Goal: Task Accomplishment & Management: Manage account settings

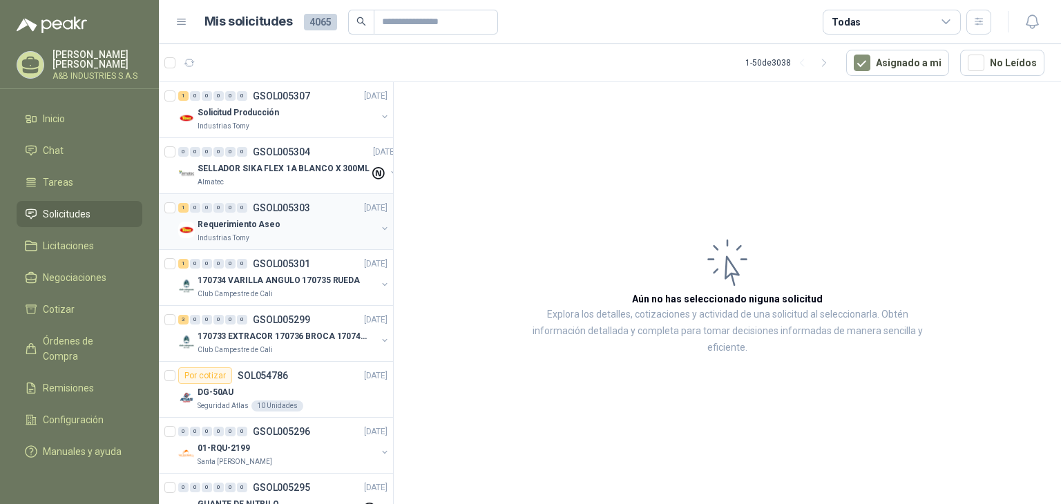
drag, startPoint x: 294, startPoint y: 249, endPoint x: 292, endPoint y: 241, distance: 8.1
click at [293, 247] on div "1 0 0 0 0 0 GSOL005303 04/09/25 Requerimiento Aseo Industrias Tomy" at bounding box center [276, 222] width 234 height 56
click at [291, 191] on div "0 0 0 0 0 0 GSOL005304 04/09/25 SELLADOR SIKA FLEX 1A BLANCO X 300ML Almatec" at bounding box center [276, 166] width 234 height 56
click at [260, 128] on div "Industrias Tomy" at bounding box center [287, 126] width 179 height 11
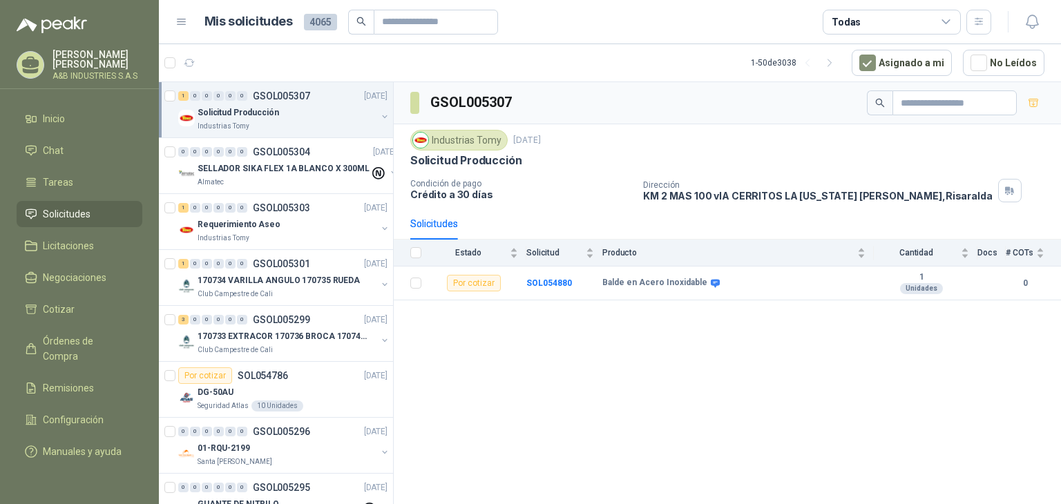
click at [318, 24] on span "4065" at bounding box center [320, 22] width 33 height 17
click at [528, 334] on div "GSOL005307 Industrias Tomy 4 sept, 2025 Solicitud Producción Condición de pago …" at bounding box center [727, 295] width 667 height 427
click at [493, 312] on div "GSOL005307 Industrias Tomy [DATE] Solicitud Producción Condición de pago Crédit…" at bounding box center [727, 295] width 667 height 427
drag, startPoint x: 459, startPoint y: 355, endPoint x: 439, endPoint y: 355, distance: 19.3
click at [455, 356] on div "GSOL005307 Industrias Tomy 4 sept, 2025 Solicitud Producción Condición de pago …" at bounding box center [727, 295] width 667 height 427
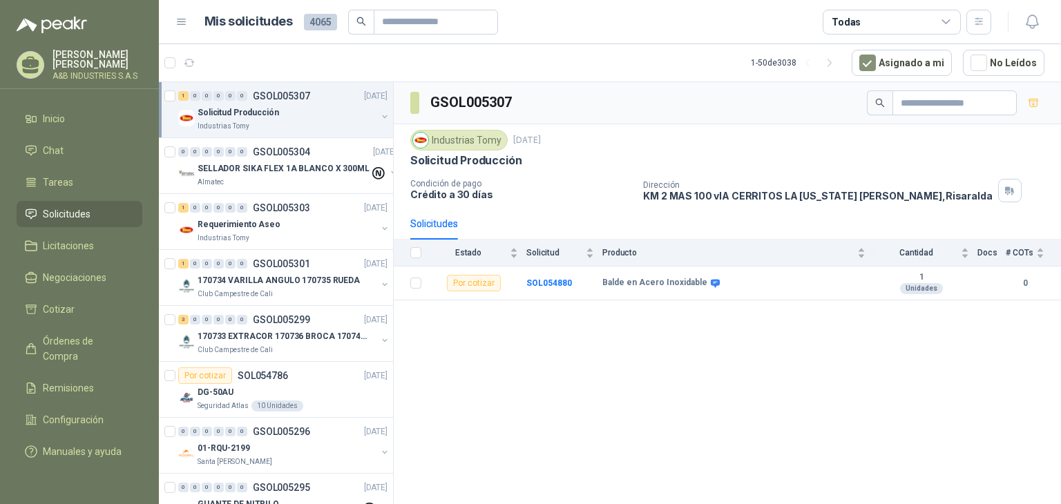
click at [440, 345] on div "GSOL005307 Industrias Tomy 4 sept, 2025 Solicitud Producción Condición de pago …" at bounding box center [727, 295] width 667 height 427
click at [450, 357] on div "GSOL005307 Industrias Tomy 4 sept, 2025 Solicitud Producción Condición de pago …" at bounding box center [727, 295] width 667 height 427
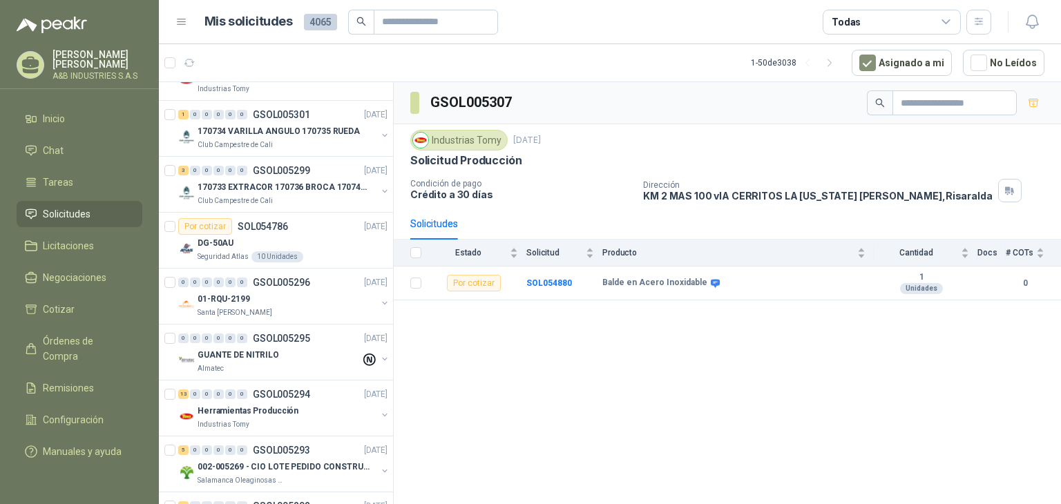
scroll to position [30, 0]
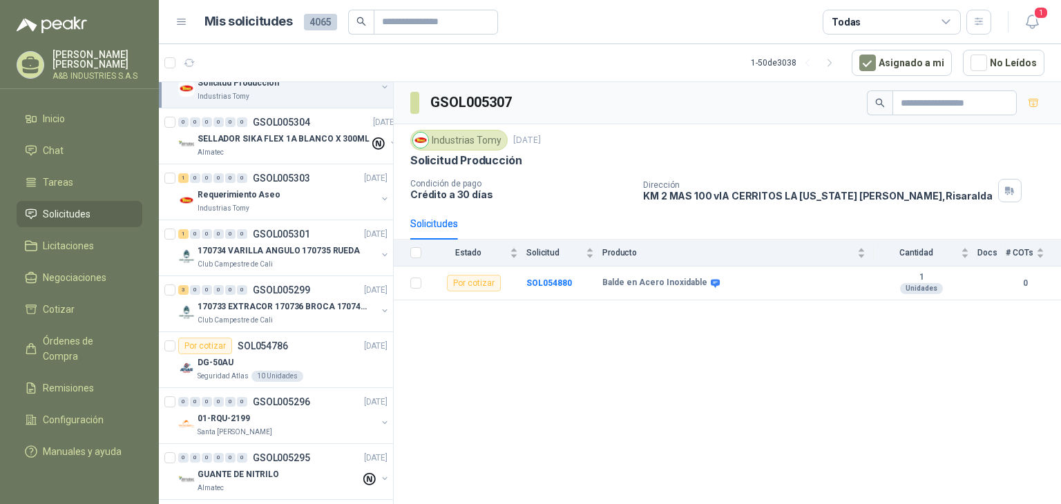
click at [423, 358] on div "GSOL005307 Industrias Tomy 4 sept, 2025 Solicitud Producción Condición de pago …" at bounding box center [727, 295] width 667 height 427
click at [274, 245] on p "170734 VARILLA ANGULO 170735 RUEDA" at bounding box center [279, 251] width 162 height 13
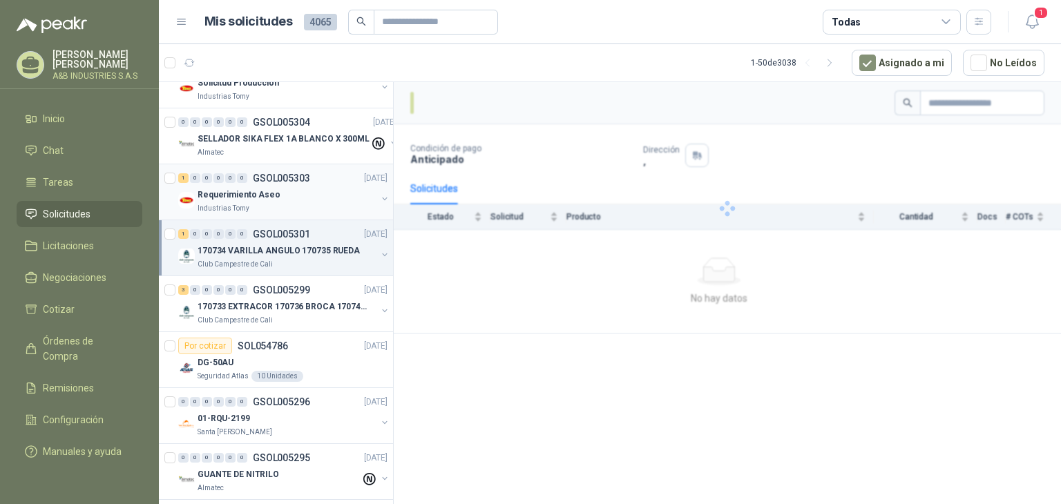
click at [286, 179] on p "GSOL005303" at bounding box center [281, 178] width 57 height 10
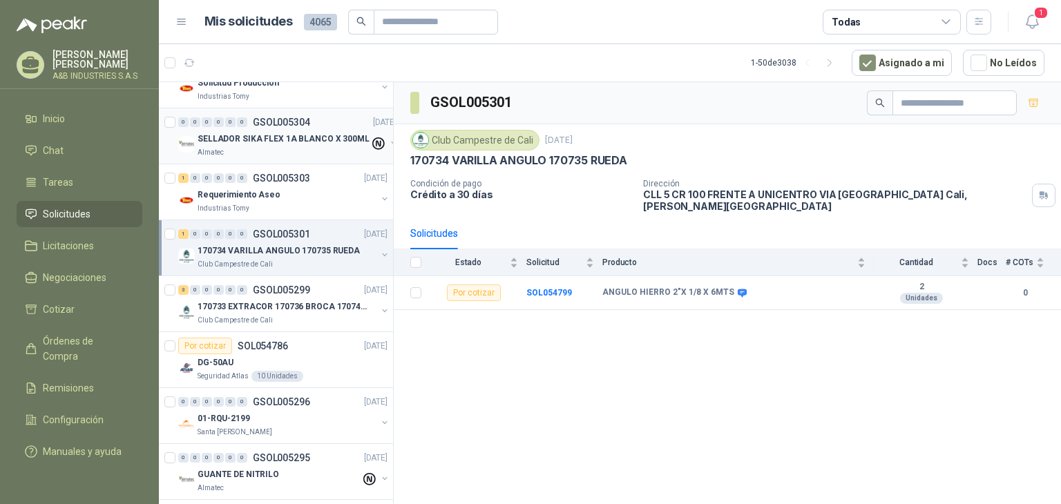
click at [285, 135] on p "SELLADOR SIKA FLEX 1A BLANCO X 300ML" at bounding box center [284, 139] width 172 height 13
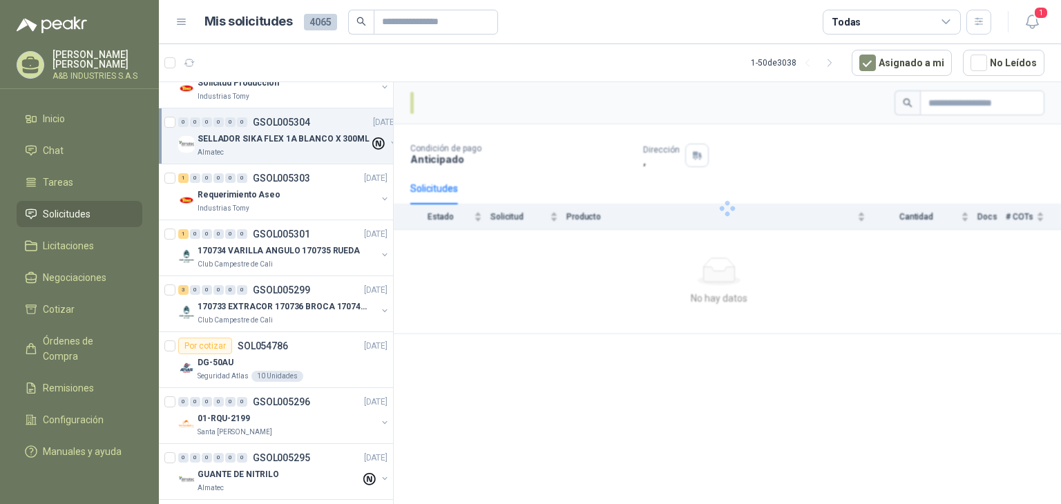
click at [280, 108] on div "0 0 0 0 0 0 GSOL005304 04/09/25 SELLADOR SIKA FLEX 1A BLANCO X 300ML Almatec" at bounding box center [276, 136] width 234 height 56
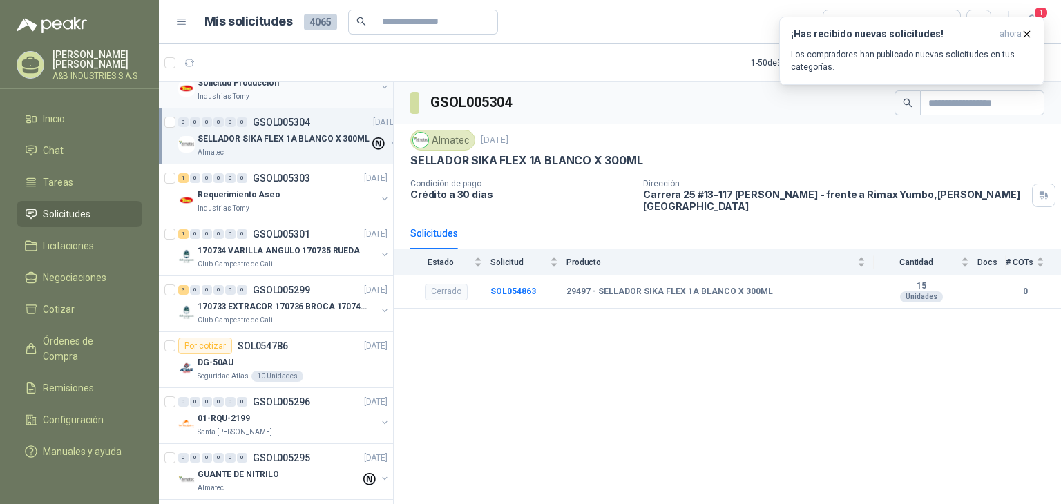
click at [274, 93] on div "Industrias Tomy" at bounding box center [287, 96] width 179 height 11
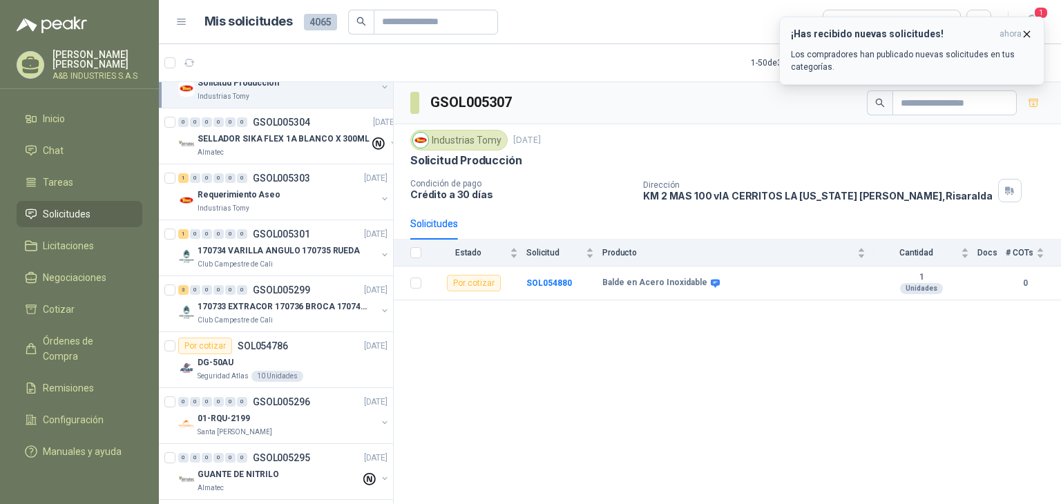
click at [882, 56] on p "Los compradores han publicado nuevas solicitudes en tus categorías." at bounding box center [912, 60] width 242 height 25
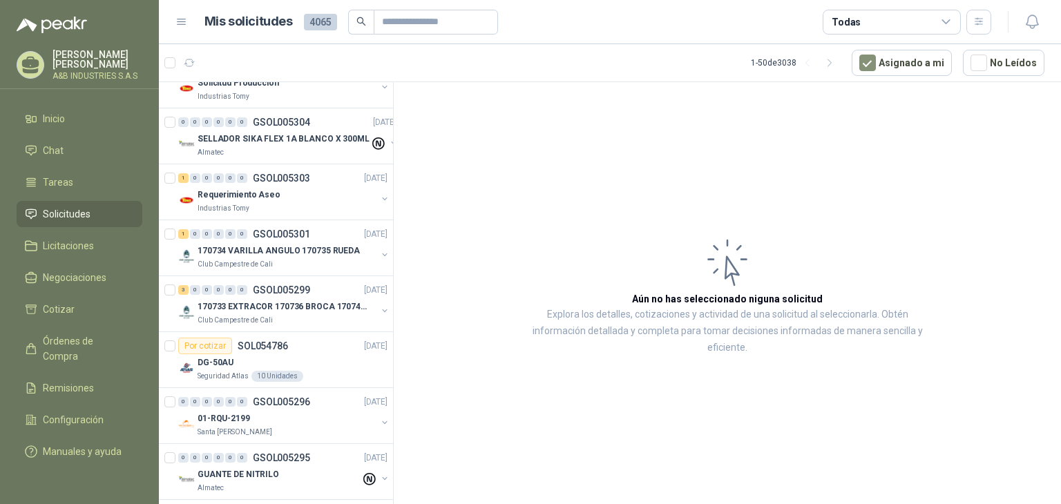
click at [470, 145] on article "Aún no has seleccionado niguna solicitud Explora los detalles, cotizaciones y a…" at bounding box center [727, 295] width 667 height 427
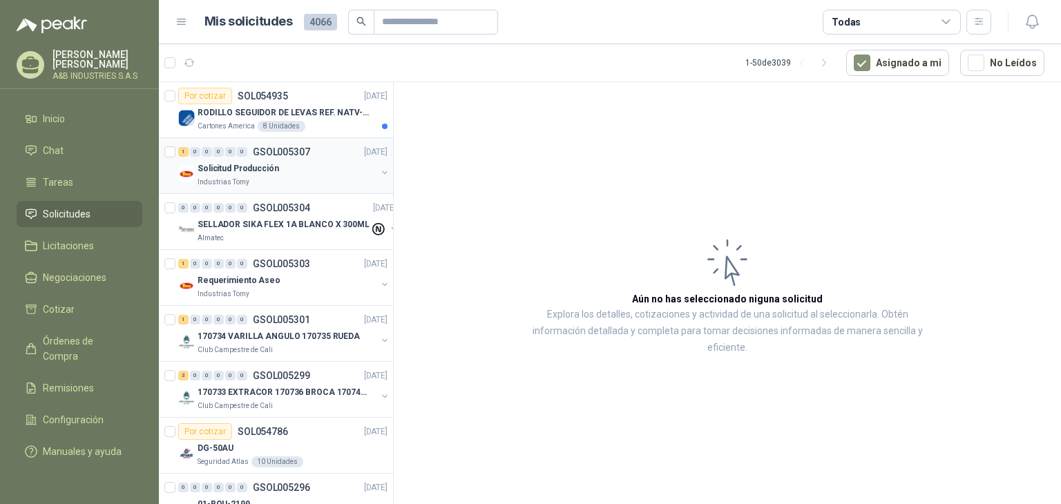
click at [343, 140] on div "1 0 0 0 0 0 GSOL005307 [DATE] Solicitud Producción Industrias Tomy" at bounding box center [276, 166] width 234 height 56
click at [332, 125] on div "Cartones America 8 Unidades" at bounding box center [293, 126] width 190 height 11
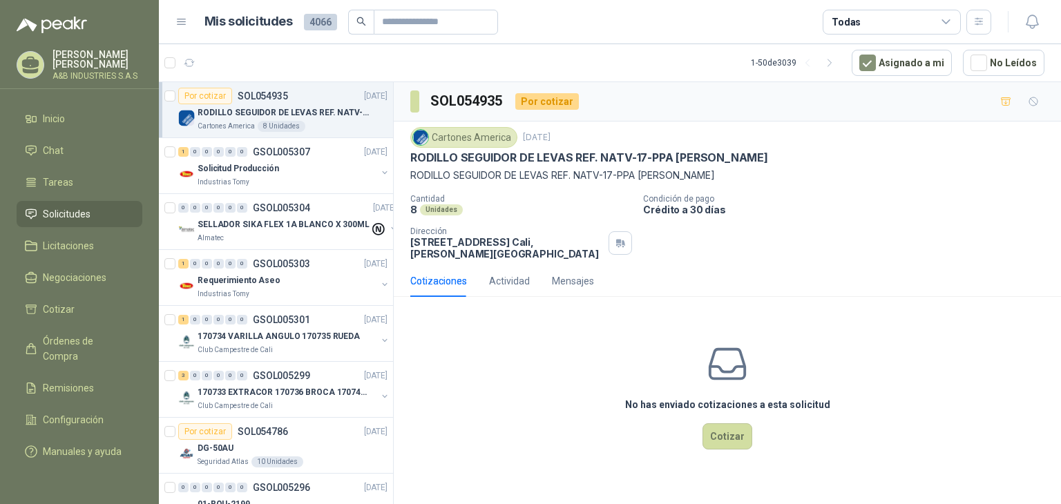
click at [303, 68] on article "1 - 50 de 3039 Asignado a mi No Leídos" at bounding box center [610, 62] width 902 height 37
click at [319, 100] on div "Por cotizar SOL054935 04/09/25" at bounding box center [282, 96] width 209 height 17
click at [502, 204] on div "8 Unidades" at bounding box center [521, 210] width 222 height 12
click at [752, 191] on div "Cartones America 4 sept, 2025 RODILLO SEGUIDOR DE LEVAS REF. NATV-17-PPA MARCA …" at bounding box center [727, 193] width 634 height 133
click at [535, 185] on div "Cartones America 4 sept, 2025 RODILLO SEGUIDOR DE LEVAS REF. NATV-17-PPA MARCA …" at bounding box center [727, 193] width 634 height 133
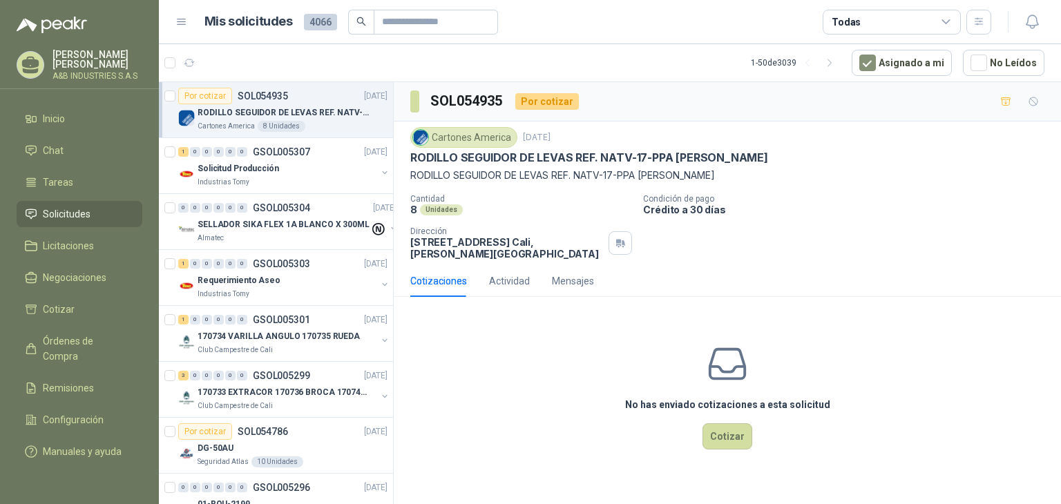
click at [781, 182] on p "RODILLO SEGUIDOR DE LEVAS REF. NATV-17-PPA [PERSON_NAME]" at bounding box center [727, 175] width 634 height 15
click at [221, 55] on article "1 - 50 de 3039 Asignado a mi No Leídos" at bounding box center [610, 62] width 902 height 37
click at [311, 110] on p "RODILLO SEGUIDOR DE LEVAS REF. NATV-17-PPA [PERSON_NAME]" at bounding box center [284, 112] width 172 height 13
click at [332, 106] on p "RODILLO SEGUIDOR DE LEVAS REF. NATV-17-PPA [PERSON_NAME]" at bounding box center [284, 112] width 172 height 13
click at [821, 194] on p "Condición de pago" at bounding box center [849, 199] width 412 height 10
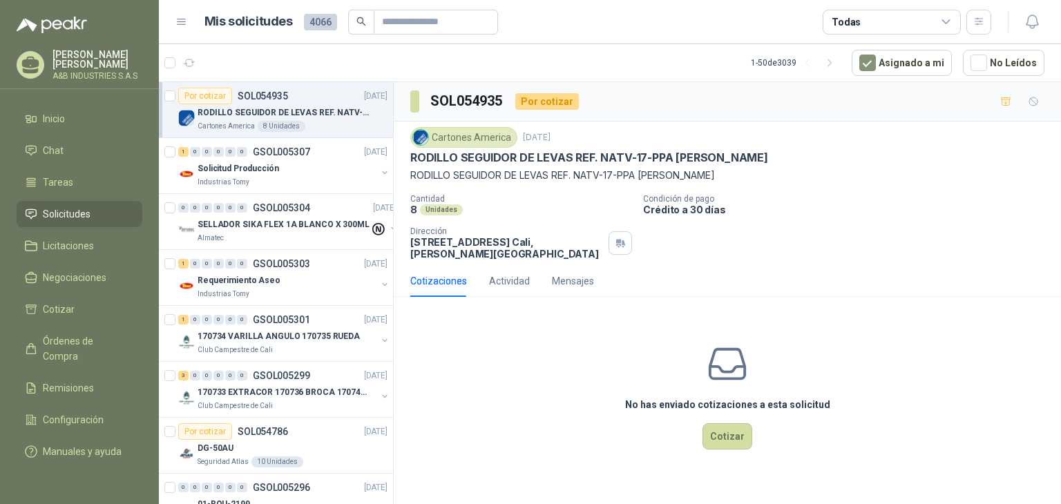
click at [495, 374] on div "No has enviado cotizaciones a esta solicitud Cotizar" at bounding box center [727, 396] width 667 height 176
click at [305, 162] on div "Solicitud Producción" at bounding box center [287, 168] width 179 height 17
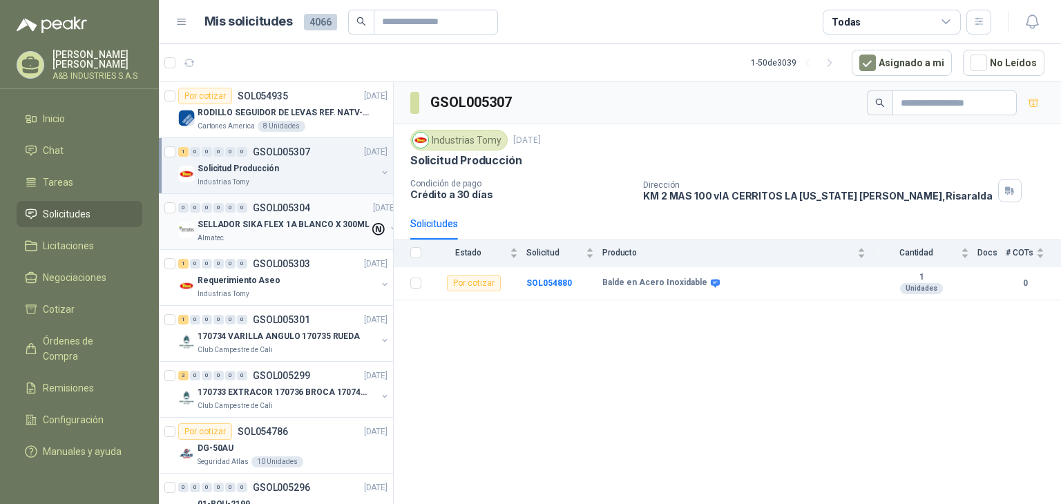
click at [298, 220] on p "SELLADOR SIKA FLEX 1A BLANCO X 300ML" at bounding box center [284, 224] width 172 height 13
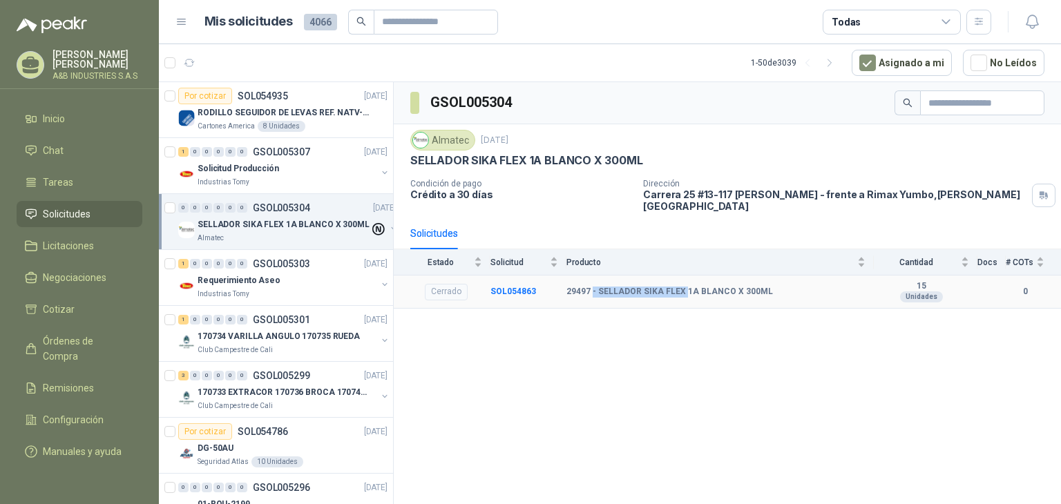
drag, startPoint x: 591, startPoint y: 281, endPoint x: 683, endPoint y: 283, distance: 91.9
click at [683, 287] on b "29497 - SELLADOR SIKA FLEX 1A BLANCO X 300ML" at bounding box center [670, 292] width 207 height 11
click at [676, 287] on b "29497 - SELLADOR SIKA FLEX 1A BLANCO X 300ML" at bounding box center [670, 292] width 207 height 11
drag, startPoint x: 681, startPoint y: 280, endPoint x: 600, endPoint y: 277, distance: 81.6
click at [600, 287] on b "29497 - SELLADOR SIKA FLEX 1A BLANCO X 300ML" at bounding box center [670, 292] width 207 height 11
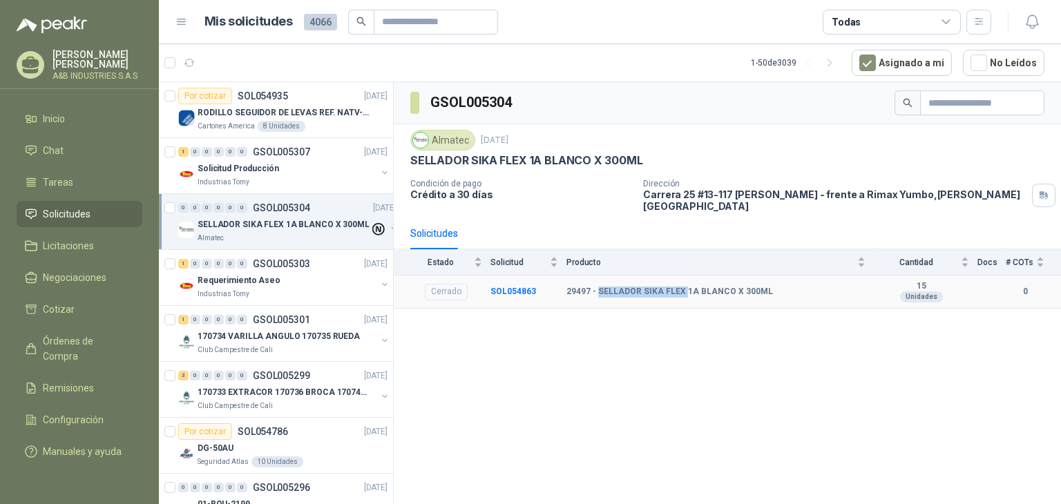
copy b "SELLADOR SIKA FLEX"
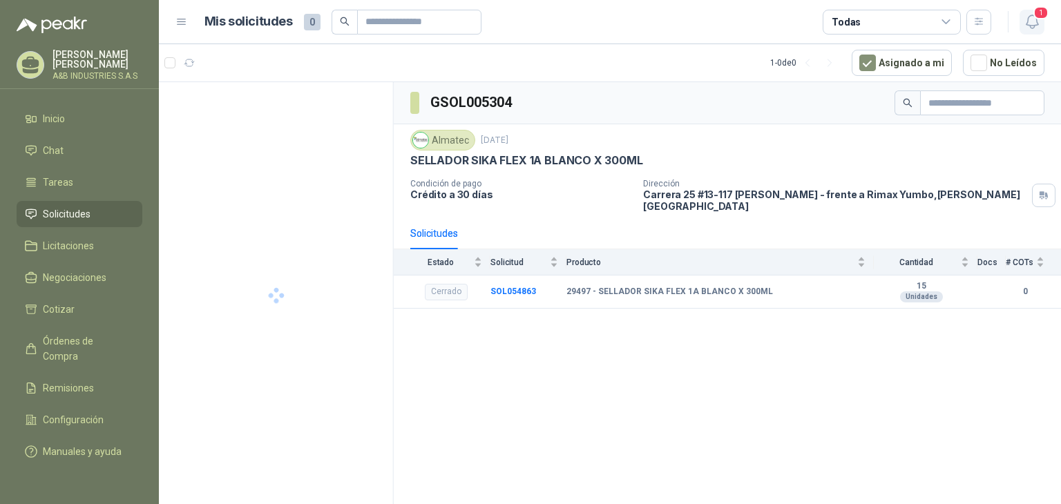
click at [1040, 10] on span "1" at bounding box center [1041, 12] width 15 height 13
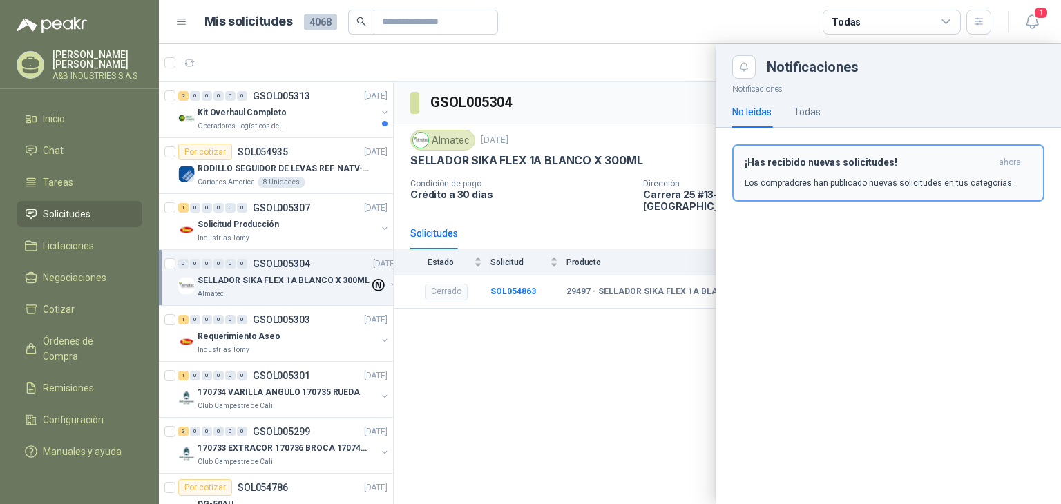
click at [853, 177] on p "Los compradores han publicado nuevas solicitudes en tus categorías." at bounding box center [879, 183] width 269 height 12
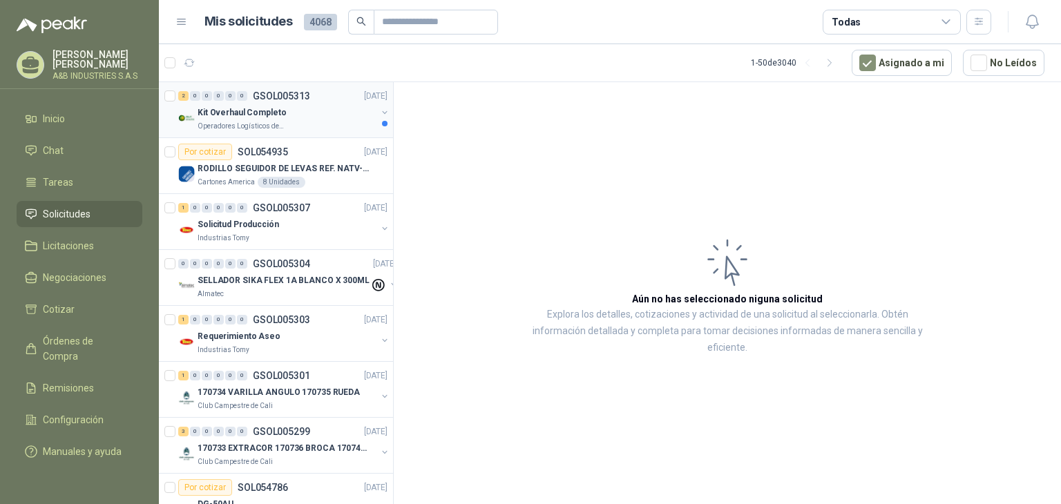
click at [294, 93] on p "GSOL005313" at bounding box center [281, 96] width 57 height 10
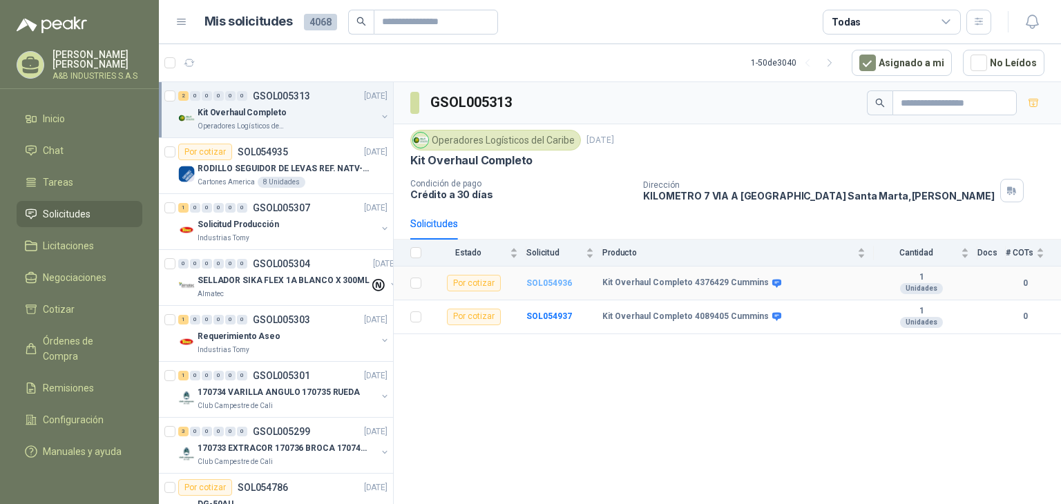
click at [542, 283] on b "SOL054936" at bounding box center [549, 283] width 46 height 10
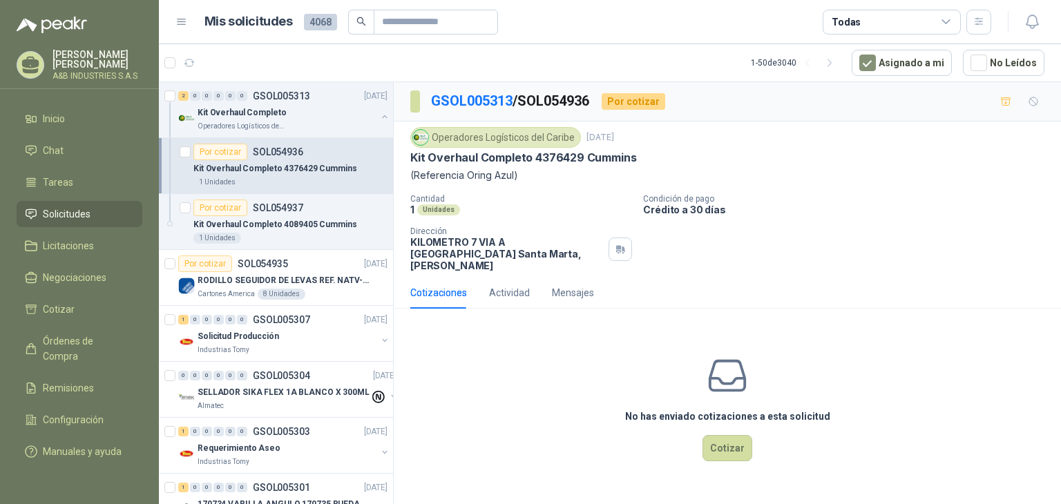
click at [902, 194] on p "Condición de pago" at bounding box center [849, 199] width 412 height 10
click at [323, 319] on div "1 0 0 0 0 0 GSOL005307 [DATE]" at bounding box center [284, 320] width 212 height 17
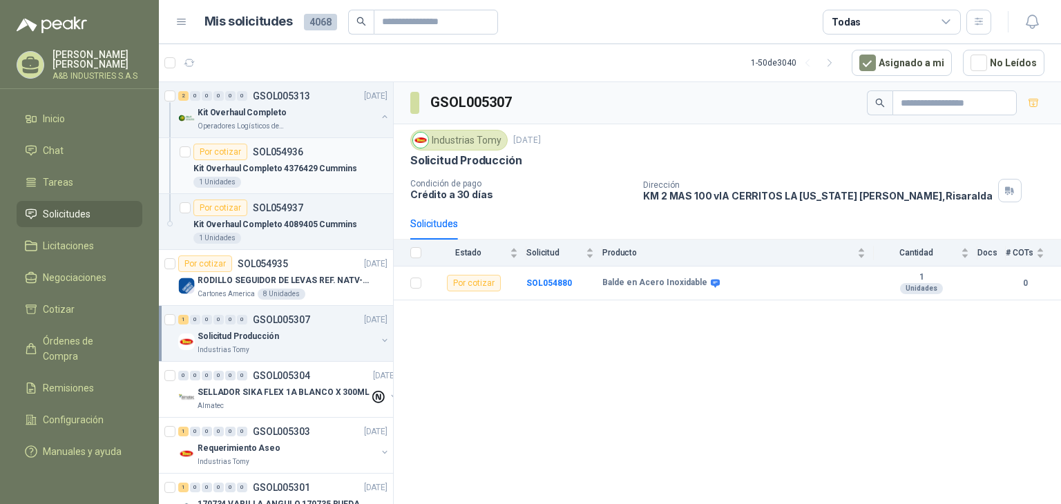
click at [327, 166] on p "Kit Overhaul Completo 4376429 Cummins" at bounding box center [275, 168] width 164 height 13
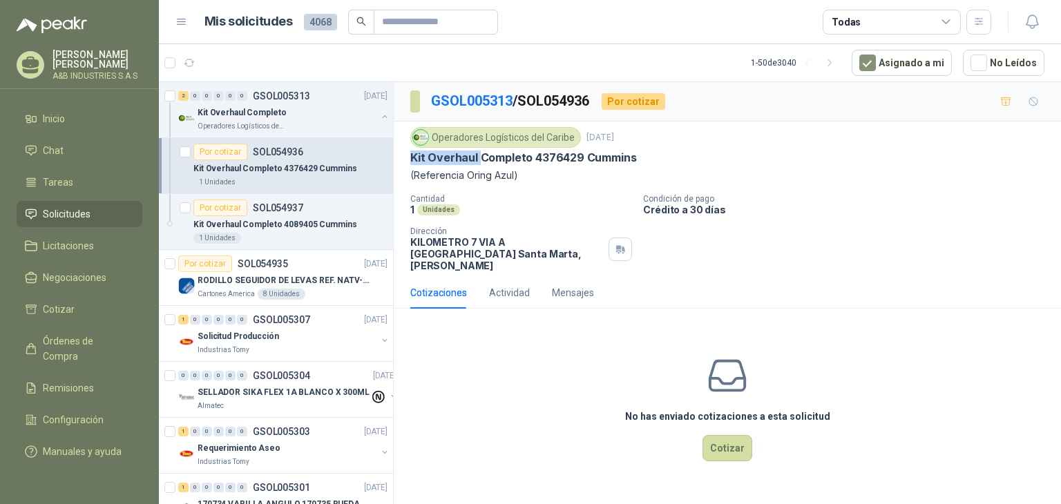
drag, startPoint x: 410, startPoint y: 161, endPoint x: 479, endPoint y: 160, distance: 68.4
click at [479, 160] on p "Kit Overhaul Completo 4376429 Cummins" at bounding box center [523, 158] width 226 height 15
copy p "Kit Overhaul"
click at [507, 200] on p "Cantidad" at bounding box center [521, 199] width 222 height 10
click at [534, 175] on p "(Referencia Oring Azul)" at bounding box center [727, 175] width 634 height 15
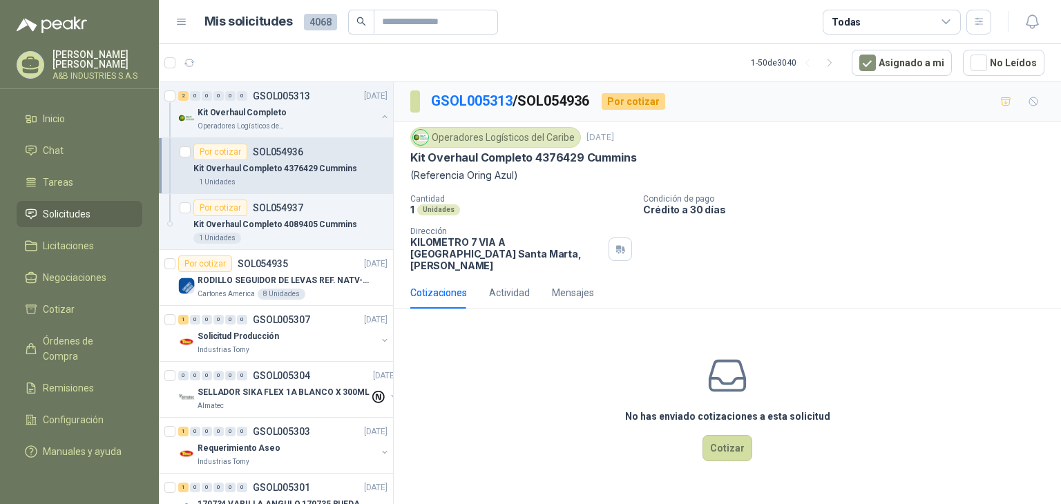
click at [564, 158] on p "Kit Overhaul Completo 4376429 Cummins" at bounding box center [523, 158] width 226 height 15
copy p "Kit Overhaul Completo 4376429 Cummins"
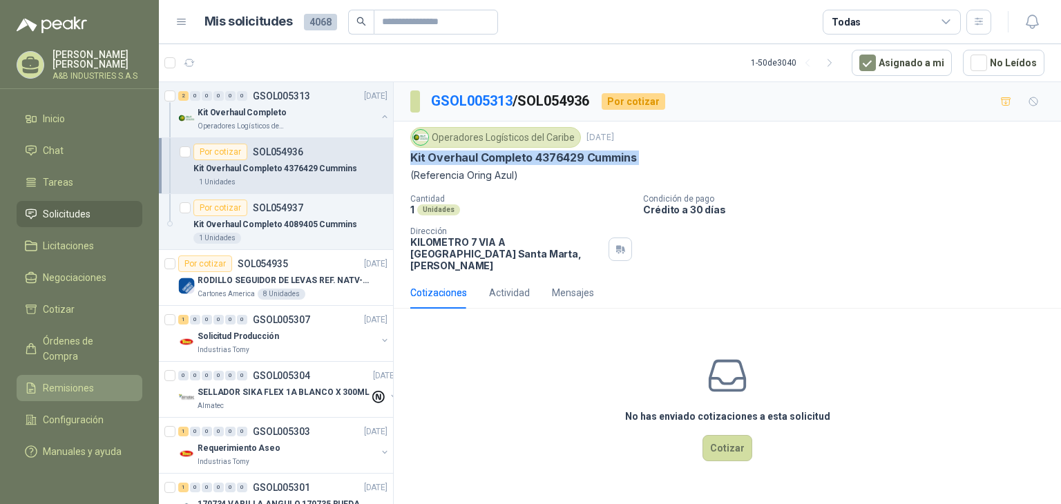
click at [49, 381] on span "Remisiones" at bounding box center [68, 388] width 51 height 15
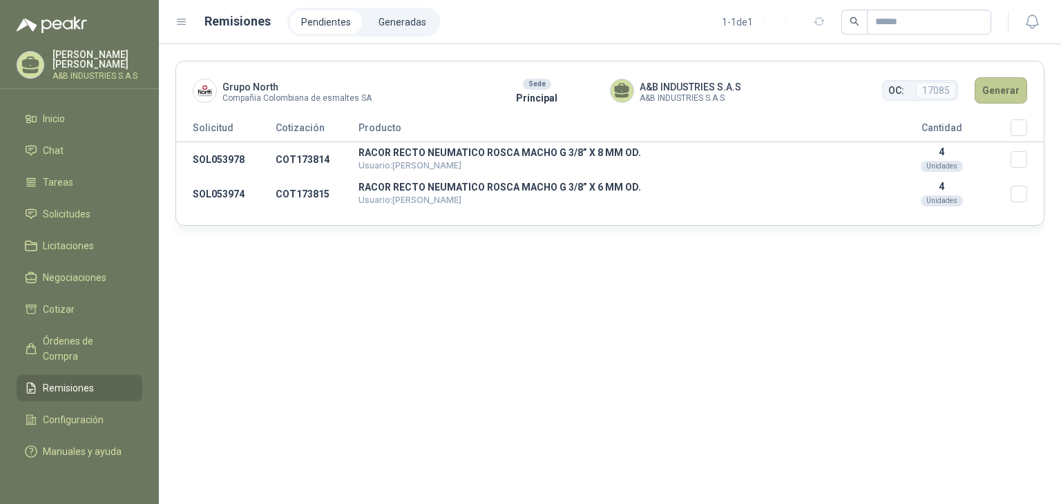
click at [995, 82] on button "Generar" at bounding box center [1001, 90] width 53 height 26
click at [998, 91] on button "Generar" at bounding box center [1001, 90] width 53 height 26
click at [996, 84] on button "Generar" at bounding box center [1001, 90] width 53 height 26
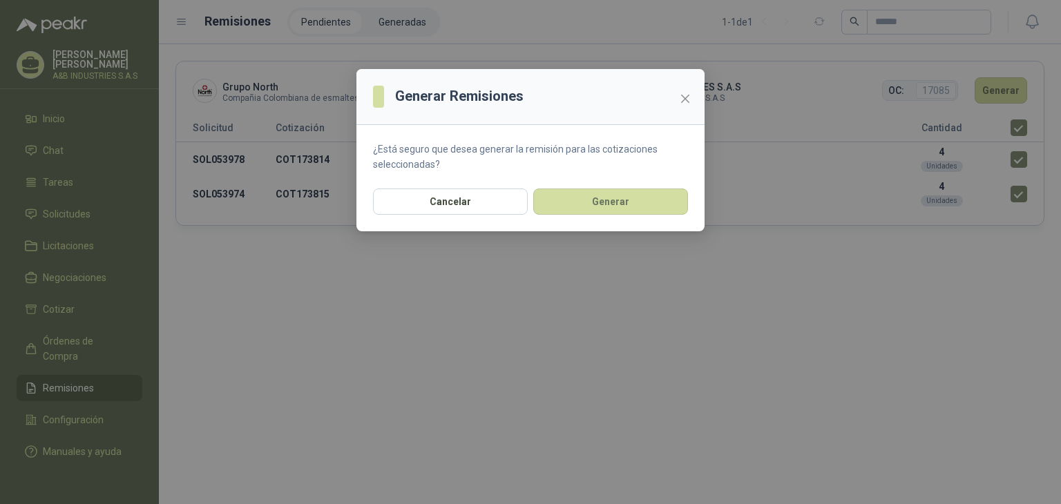
click at [544, 317] on div "Generar Remisiones ¿Está seguro que desea generar la remisión para las cotizaci…" at bounding box center [530, 252] width 1061 height 504
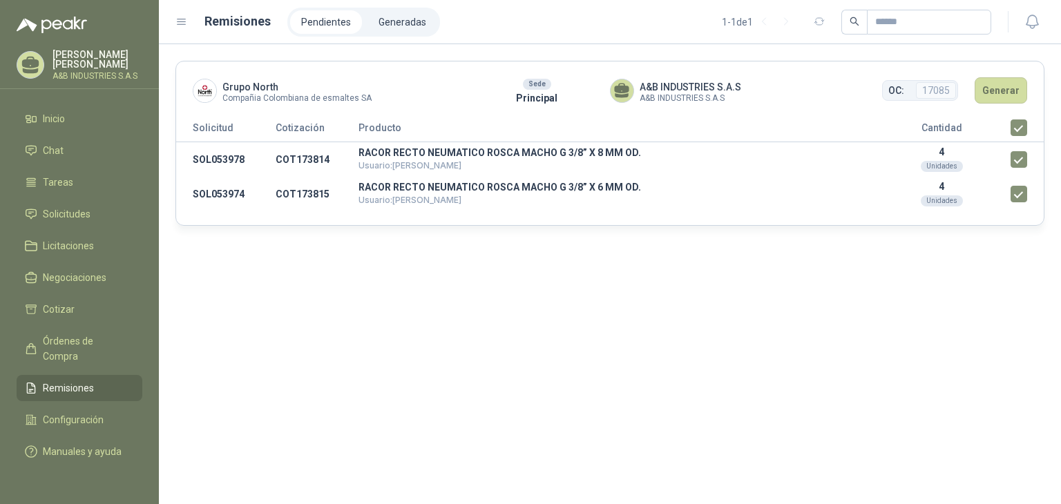
drag, startPoint x: 606, startPoint y: 336, endPoint x: 599, endPoint y: 338, distance: 7.2
click at [606, 336] on div "Grupo North Compañia Colombiana de esmaltes SA Sede Principal A&B INDUSTRIES S.…" at bounding box center [610, 274] width 902 height 460
click at [981, 89] on button "Generar" at bounding box center [1001, 90] width 53 height 26
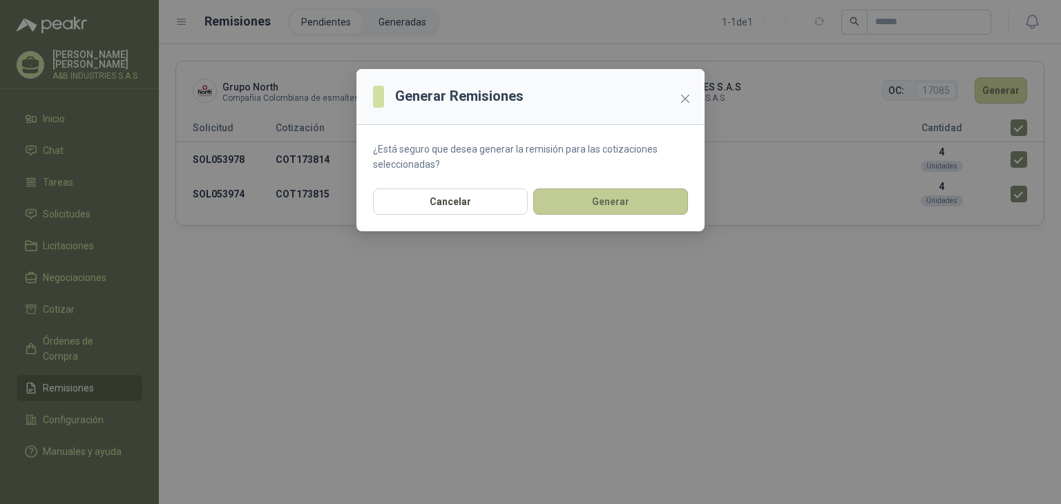
click at [616, 202] on button "Generar" at bounding box center [610, 202] width 155 height 26
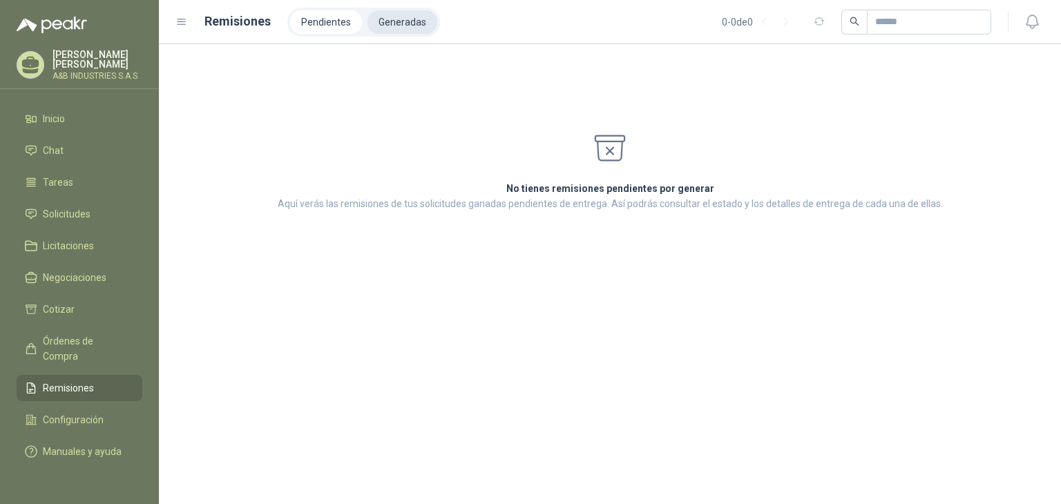
click at [410, 19] on li "Generadas" at bounding box center [403, 21] width 70 height 23
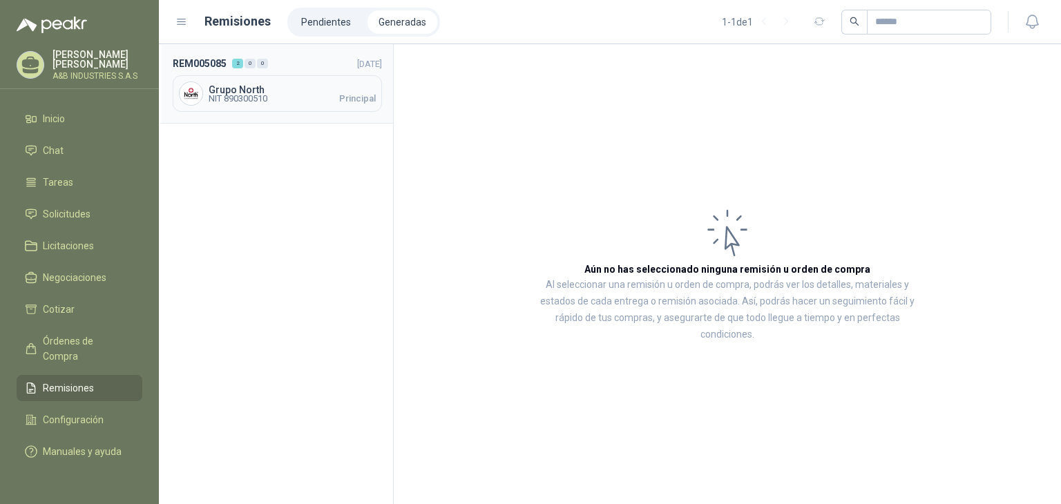
click at [285, 99] on span "NIT 890300510 Principal" at bounding box center [292, 99] width 167 height 8
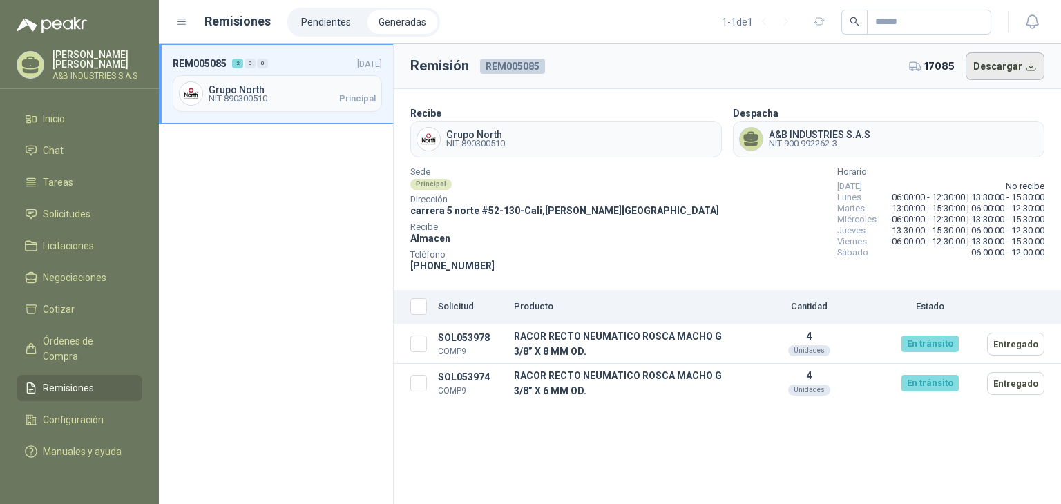
click at [998, 73] on button "Descargar" at bounding box center [1005, 67] width 79 height 28
click at [231, 103] on span "NIT 890300510" at bounding box center [238, 99] width 59 height 8
click at [207, 172] on div "REM005085 2 0 0 [DATE] Grupo North NIT 890300510 Principal" at bounding box center [276, 274] width 235 height 460
click at [345, 200] on div "REM005085 2 0 0 [DATE] Grupo North NIT 890300510 Principal" at bounding box center [276, 274] width 235 height 460
